Goal: Participate in discussion

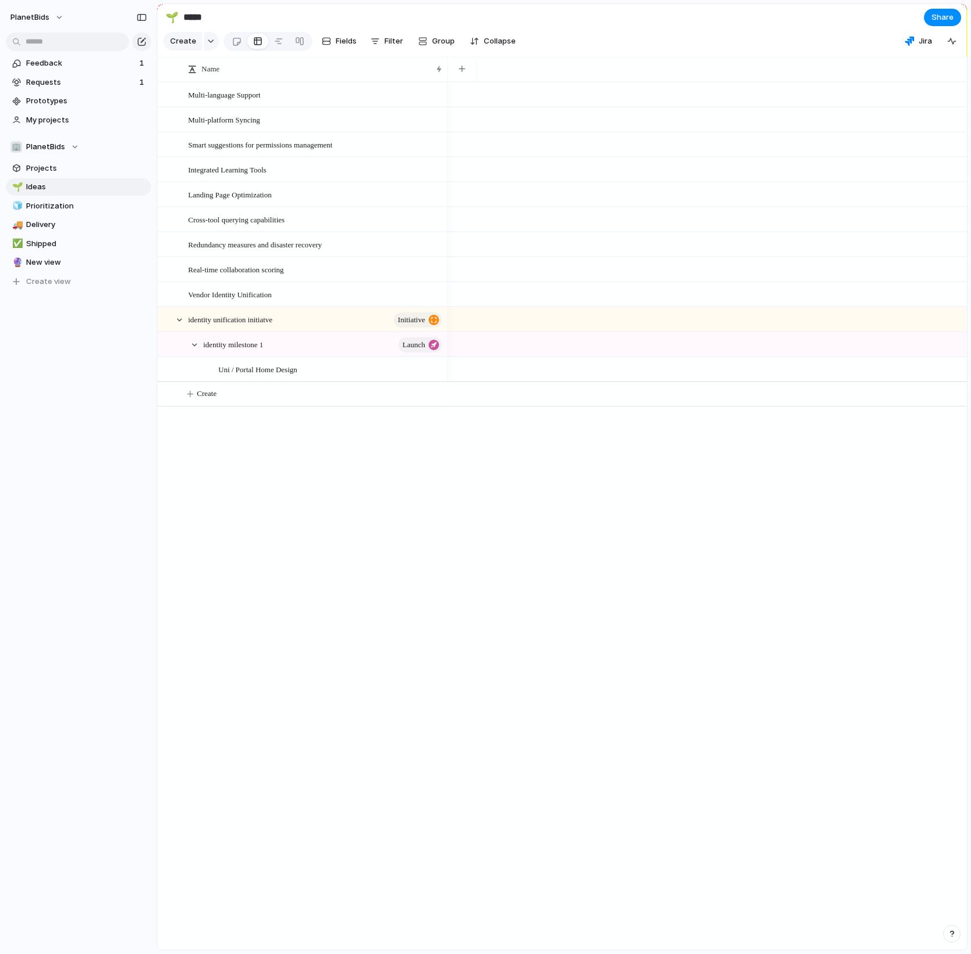
drag, startPoint x: 351, startPoint y: 646, endPoint x: 258, endPoint y: 25, distance: 628.2
click at [351, 647] on div "Multi-language Support Multi-platform Syncing Smart suggestions for permissions…" at bounding box center [561, 516] width 809 height 868
